Goal: Navigation & Orientation: Find specific page/section

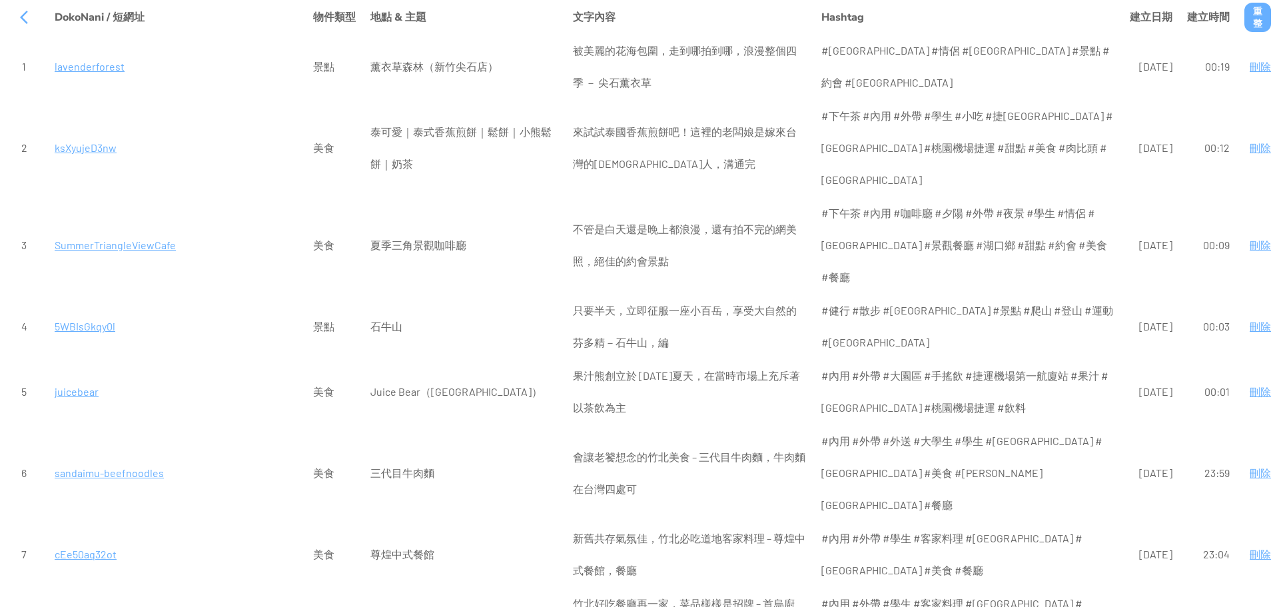
click at [83, 67] on p "lavenderforest" at bounding box center [177, 67] width 244 height 32
click at [15, 15] on div at bounding box center [24, 17] width 32 height 32
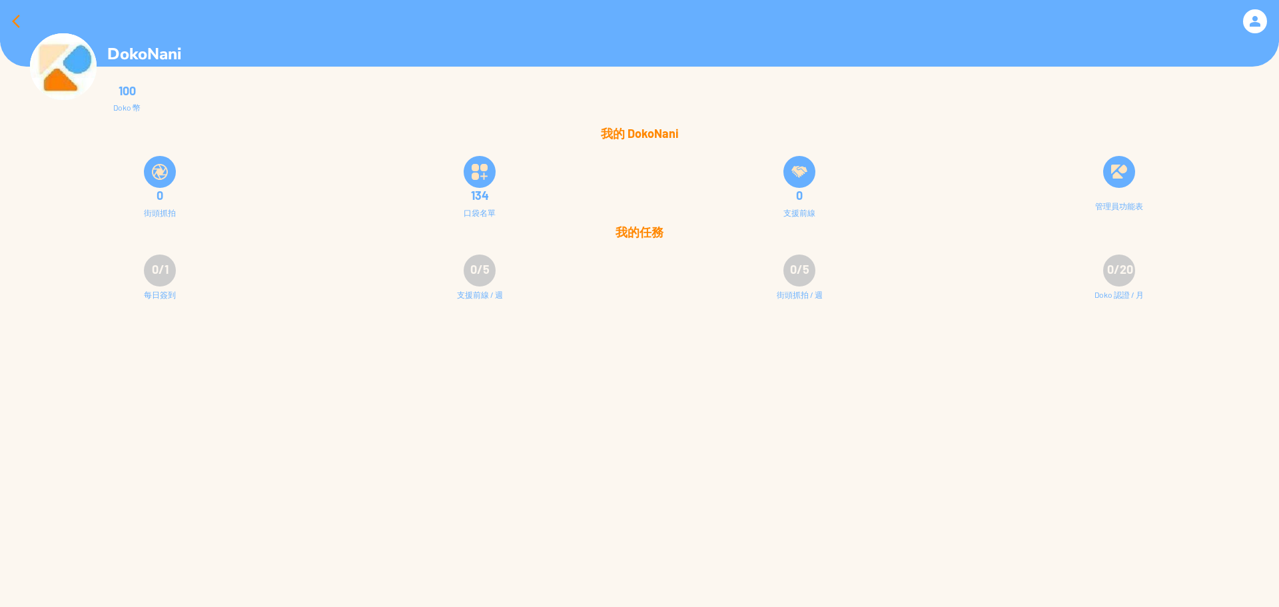
click at [9, 20] on div at bounding box center [16, 21] width 32 height 32
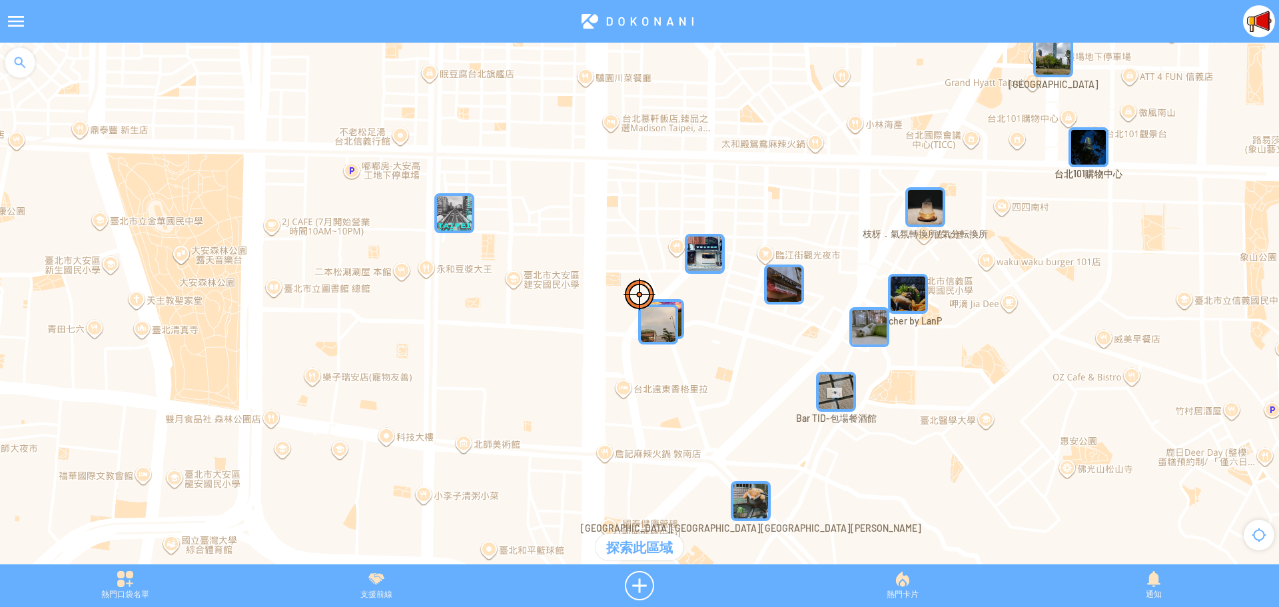
click at [11, 20] on div at bounding box center [16, 21] width 32 height 32
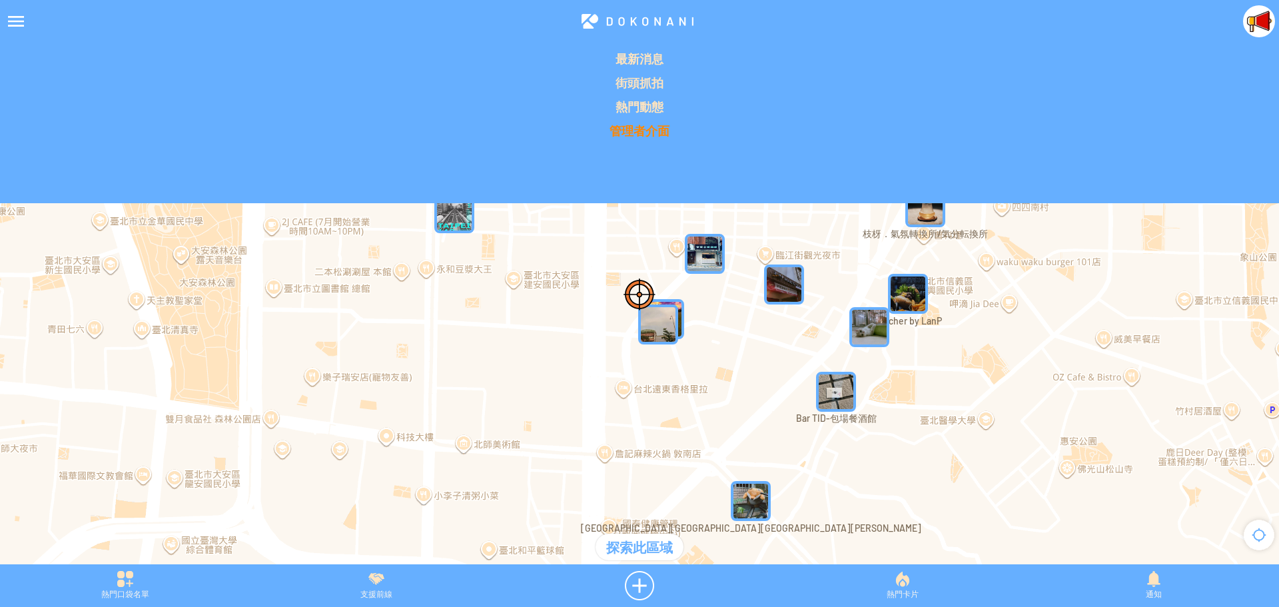
click at [660, 130] on p "管理者介面" at bounding box center [639, 131] width 1263 height 16
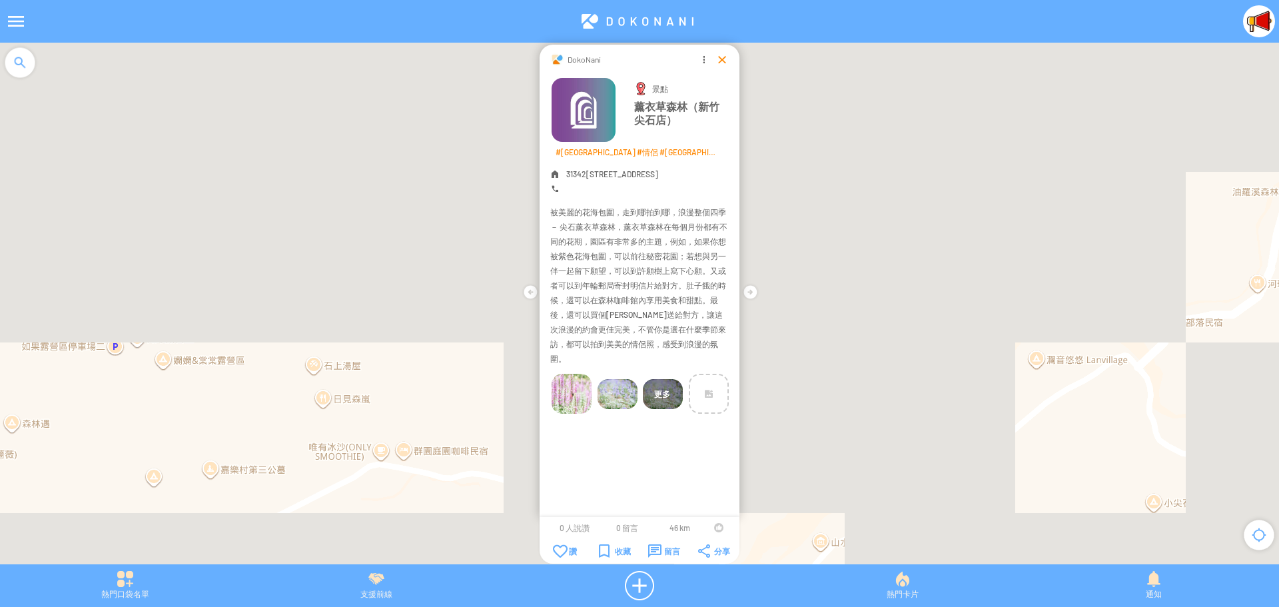
click at [719, 60] on div at bounding box center [721, 59] width 13 height 13
